Goal: Task Accomplishment & Management: Use online tool/utility

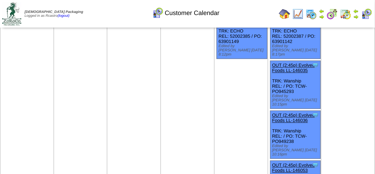
scroll to position [561, 0]
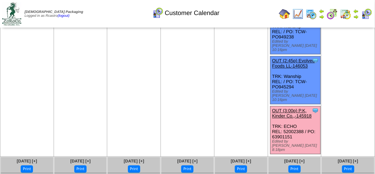
click at [291, 108] on link "OUT (3:00p) P.K, Kinder Co.,-145918" at bounding box center [292, 113] width 40 height 11
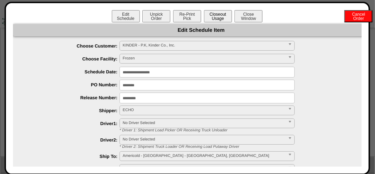
click at [215, 14] on button "Closeout Usage" at bounding box center [218, 16] width 28 height 12
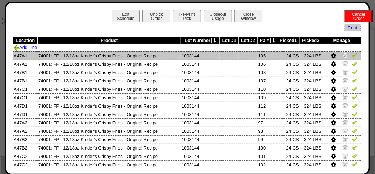
click at [352, 56] on img at bounding box center [355, 56] width 6 height 6
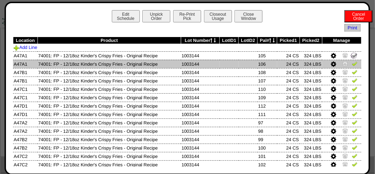
click at [352, 65] on img at bounding box center [355, 64] width 6 height 6
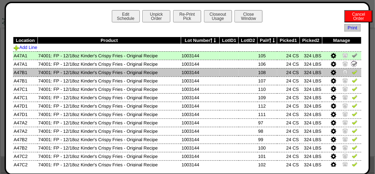
click at [351, 76] on td at bounding box center [341, 72] width 39 height 8
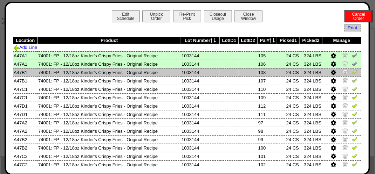
click at [352, 74] on img at bounding box center [355, 72] width 6 height 6
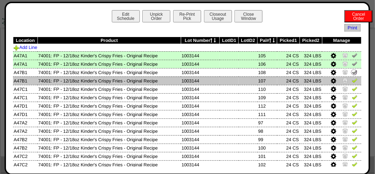
click at [352, 81] on img at bounding box center [355, 81] width 6 height 6
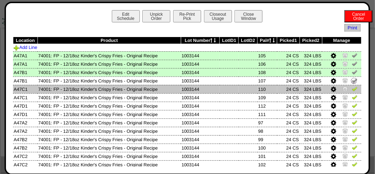
click at [352, 92] on img at bounding box center [355, 89] width 6 height 6
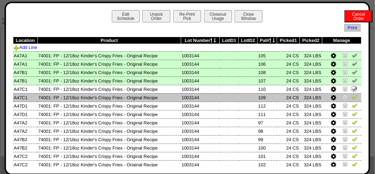
click at [352, 98] on img at bounding box center [355, 98] width 6 height 6
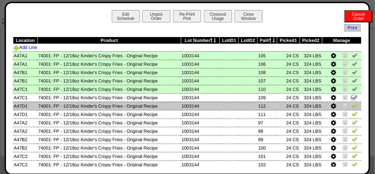
click at [352, 110] on td at bounding box center [341, 106] width 39 height 8
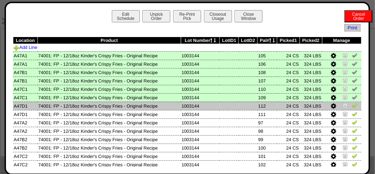
click at [352, 106] on img at bounding box center [355, 106] width 6 height 6
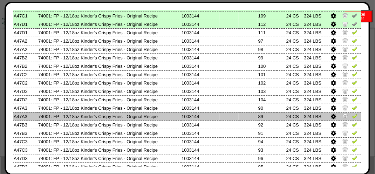
scroll to position [70, 0]
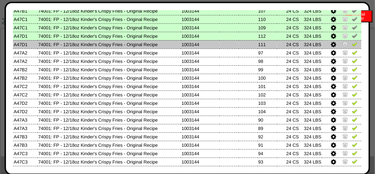
click at [352, 46] on img at bounding box center [355, 44] width 6 height 6
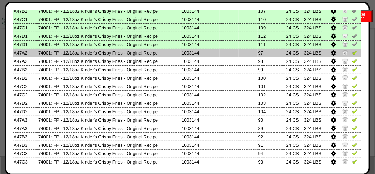
click at [352, 53] on img at bounding box center [355, 53] width 6 height 6
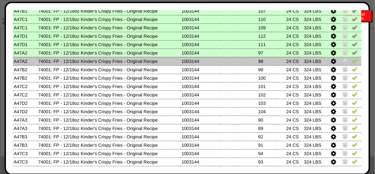
click at [352, 60] on img at bounding box center [355, 61] width 6 height 6
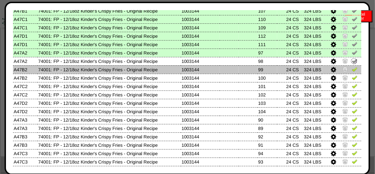
click at [352, 70] on img at bounding box center [355, 70] width 6 height 6
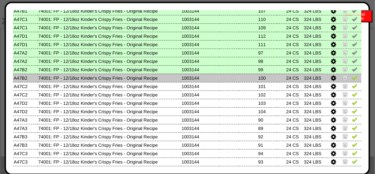
click at [352, 75] on img at bounding box center [355, 78] width 6 height 6
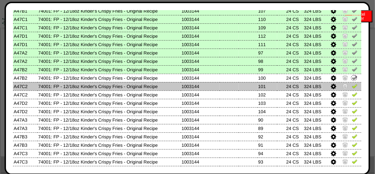
click at [352, 89] on img at bounding box center [355, 86] width 6 height 6
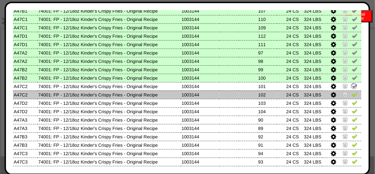
click at [352, 98] on link at bounding box center [355, 95] width 6 height 5
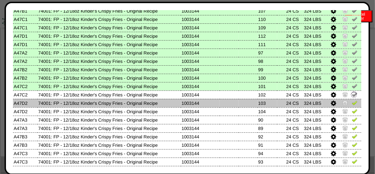
click at [352, 103] on img at bounding box center [355, 103] width 6 height 6
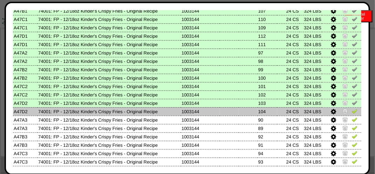
click at [352, 112] on img at bounding box center [355, 112] width 6 height 6
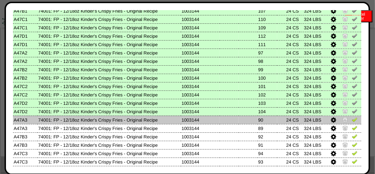
click at [352, 119] on img at bounding box center [355, 120] width 6 height 6
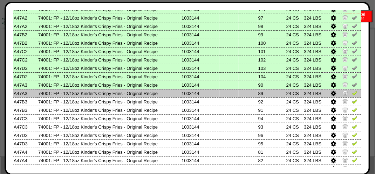
click at [352, 96] on link at bounding box center [355, 94] width 6 height 5
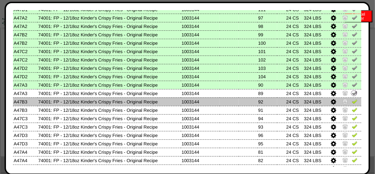
click at [352, 102] on img at bounding box center [355, 102] width 6 height 6
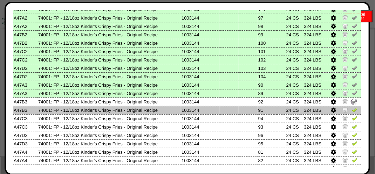
click at [352, 115] on td at bounding box center [341, 110] width 39 height 8
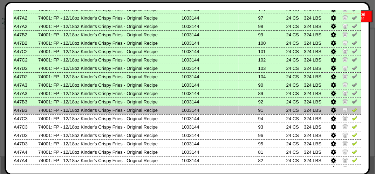
click at [353, 111] on td at bounding box center [341, 110] width 39 height 8
click at [352, 111] on img at bounding box center [355, 110] width 6 height 6
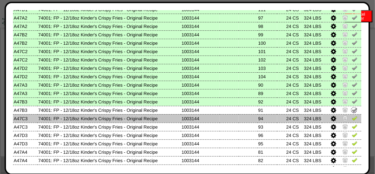
click at [352, 117] on img at bounding box center [355, 119] width 6 height 6
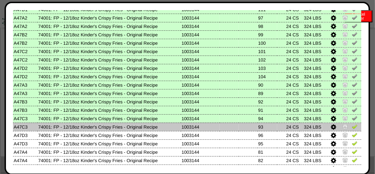
scroll to position [140, 0]
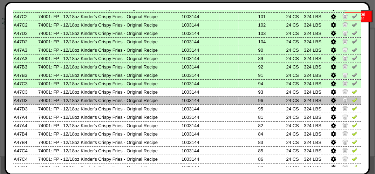
click at [352, 102] on img at bounding box center [355, 100] width 6 height 6
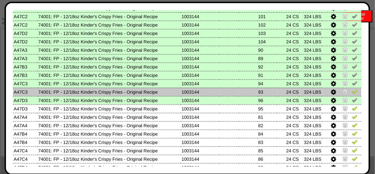
click at [352, 93] on img at bounding box center [355, 92] width 6 height 6
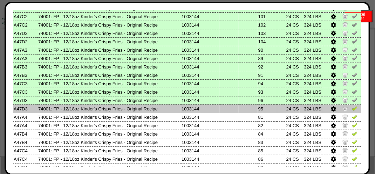
click at [352, 109] on img at bounding box center [355, 109] width 6 height 6
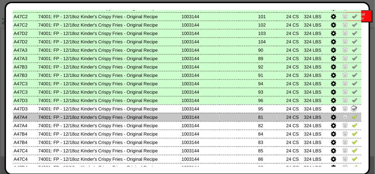
click at [352, 121] on td at bounding box center [341, 117] width 39 height 8
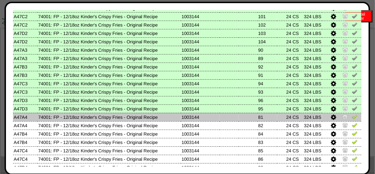
click at [352, 119] on img at bounding box center [355, 117] width 6 height 6
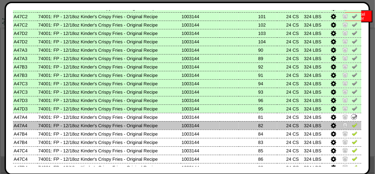
click at [352, 124] on img at bounding box center [355, 126] width 6 height 6
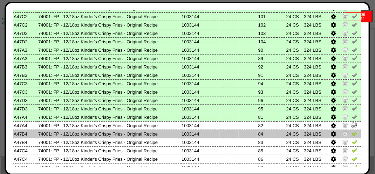
click at [354, 137] on td at bounding box center [341, 134] width 39 height 8
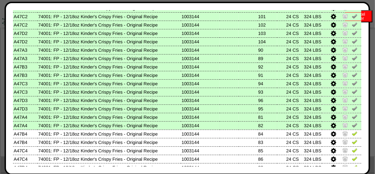
click at [352, 129] on link at bounding box center [355, 126] width 6 height 5
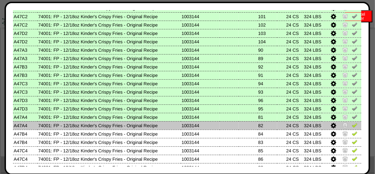
click at [352, 126] on img at bounding box center [355, 126] width 6 height 6
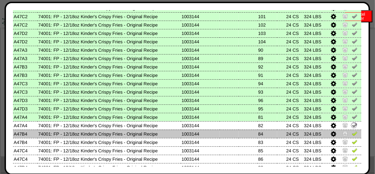
click at [352, 133] on img at bounding box center [355, 134] width 6 height 6
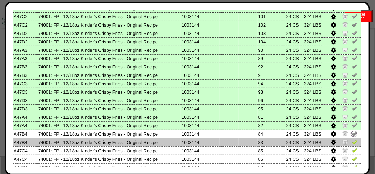
click at [352, 142] on img at bounding box center [355, 142] width 6 height 6
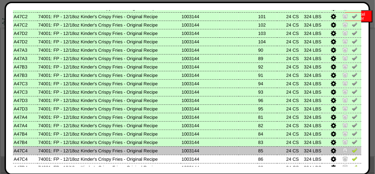
click at [352, 152] on img at bounding box center [355, 151] width 6 height 6
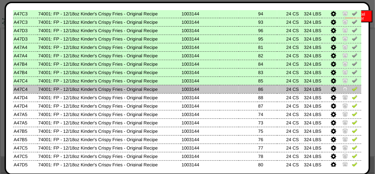
click at [352, 87] on img at bounding box center [355, 89] width 6 height 6
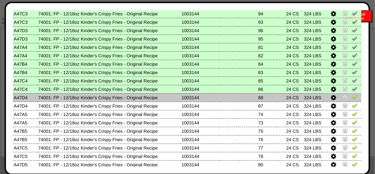
click at [352, 96] on img at bounding box center [355, 98] width 6 height 6
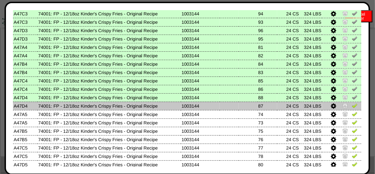
click at [352, 108] on img at bounding box center [355, 106] width 6 height 6
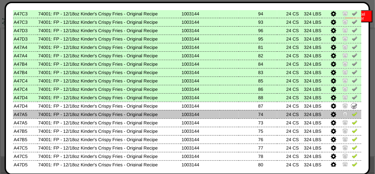
click at [352, 112] on img at bounding box center [355, 114] width 6 height 6
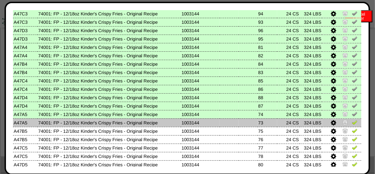
click at [352, 124] on img at bounding box center [355, 123] width 6 height 6
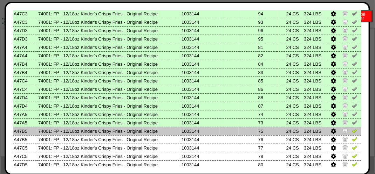
click at [352, 132] on img at bounding box center [355, 131] width 6 height 6
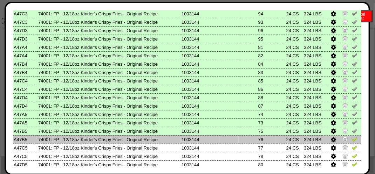
click at [352, 139] on img at bounding box center [355, 140] width 6 height 6
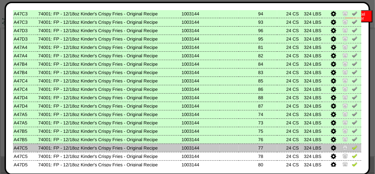
click at [352, 146] on img at bounding box center [355, 148] width 6 height 6
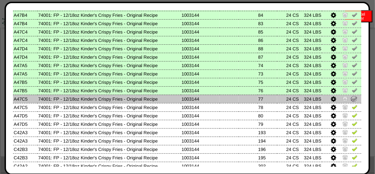
scroll to position [280, 0]
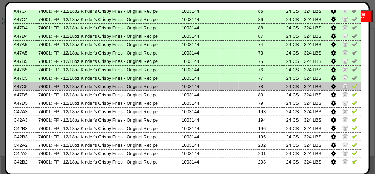
click at [352, 88] on img at bounding box center [355, 86] width 6 height 6
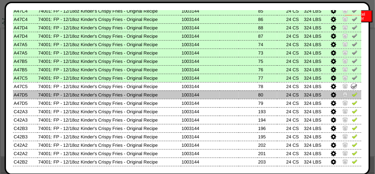
click at [352, 93] on img at bounding box center [355, 95] width 6 height 6
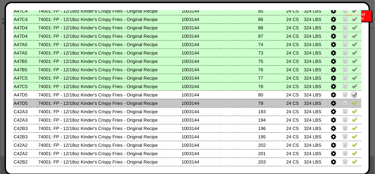
click at [352, 103] on img at bounding box center [355, 103] width 6 height 6
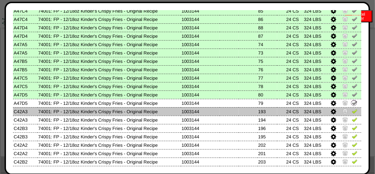
click at [352, 115] on link at bounding box center [355, 112] width 6 height 5
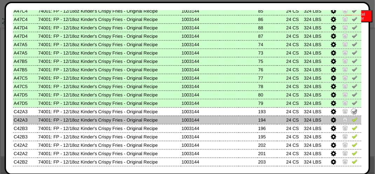
click at [352, 118] on img at bounding box center [355, 120] width 6 height 6
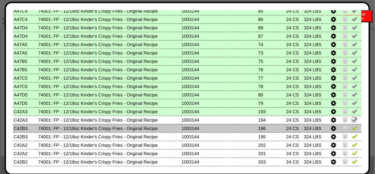
click at [352, 126] on img at bounding box center [355, 128] width 6 height 6
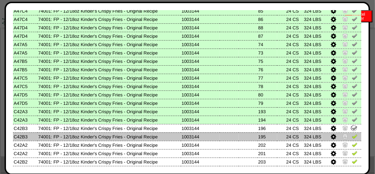
click at [352, 137] on img at bounding box center [355, 137] width 6 height 6
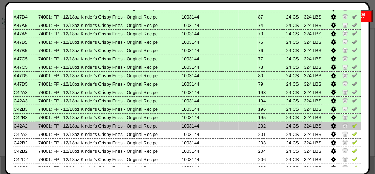
scroll to position [315, 0]
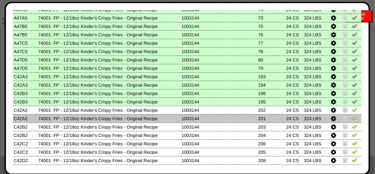
click at [352, 116] on img at bounding box center [355, 119] width 6 height 6
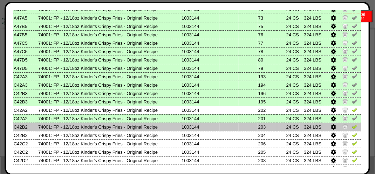
click at [352, 129] on img at bounding box center [355, 127] width 6 height 6
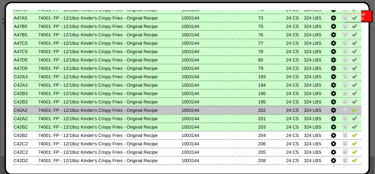
click at [352, 109] on img at bounding box center [355, 110] width 6 height 6
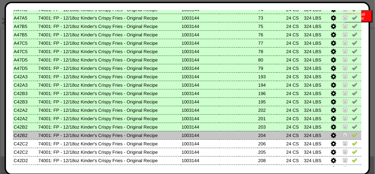
click at [352, 138] on img at bounding box center [355, 135] width 6 height 6
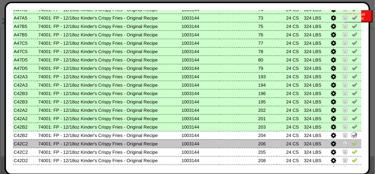
click at [352, 142] on img at bounding box center [355, 144] width 6 height 6
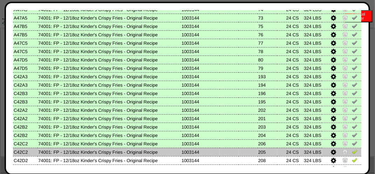
click at [352, 149] on img at bounding box center [355, 152] width 6 height 6
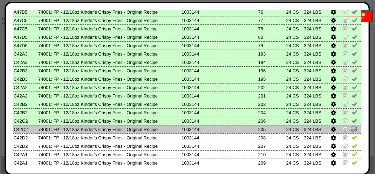
scroll to position [350, 0]
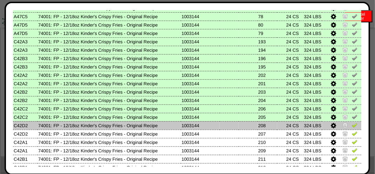
click at [352, 125] on img at bounding box center [355, 126] width 6 height 6
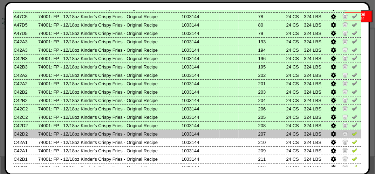
click at [352, 133] on img at bounding box center [355, 134] width 6 height 6
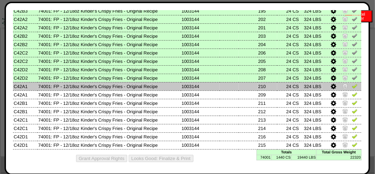
scroll to position [408, 0]
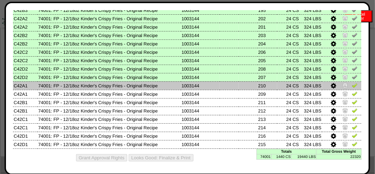
click at [352, 85] on img at bounding box center [355, 86] width 6 height 6
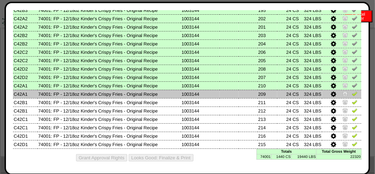
click at [352, 95] on img at bounding box center [355, 94] width 6 height 6
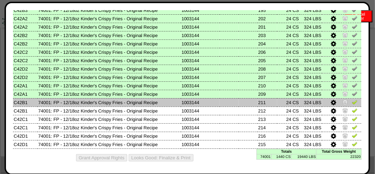
click at [352, 99] on img at bounding box center [355, 102] width 6 height 6
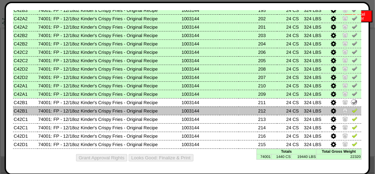
click at [352, 111] on img at bounding box center [355, 111] width 6 height 6
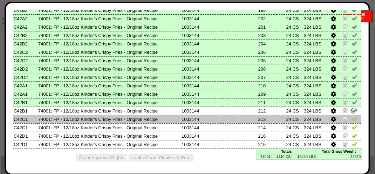
click at [352, 121] on link at bounding box center [355, 120] width 6 height 5
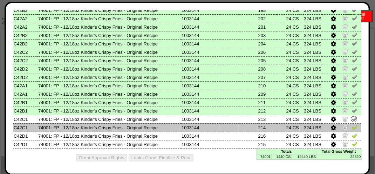
click at [350, 130] on td at bounding box center [341, 128] width 39 height 8
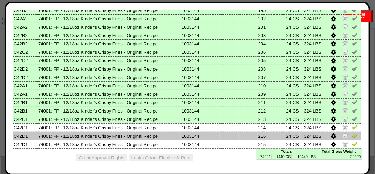
click at [352, 136] on img at bounding box center [355, 136] width 6 height 6
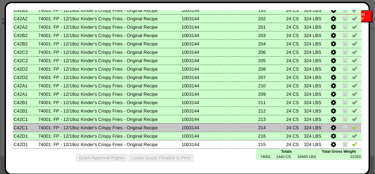
click at [352, 126] on img at bounding box center [355, 128] width 6 height 6
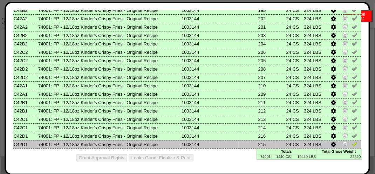
click at [352, 146] on link at bounding box center [355, 145] width 6 height 5
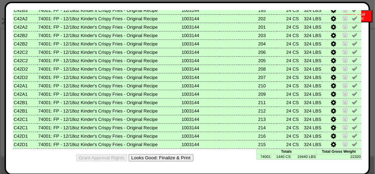
click at [170, 158] on button "Looks Good: Finalize & Print" at bounding box center [161, 157] width 65 height 7
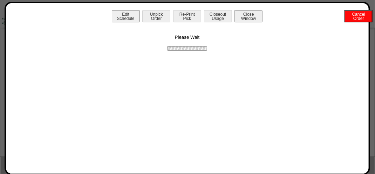
scroll to position [0, 0]
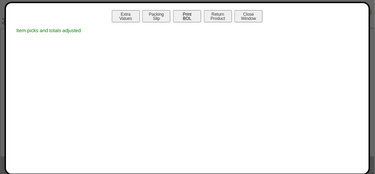
click at [186, 19] on button "Print BOL" at bounding box center [187, 16] width 28 height 12
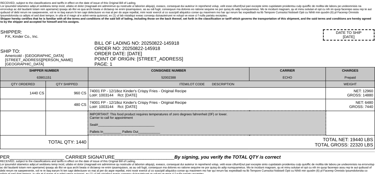
scroll to position [29, 0]
